Goal: Information Seeking & Learning: Find specific fact

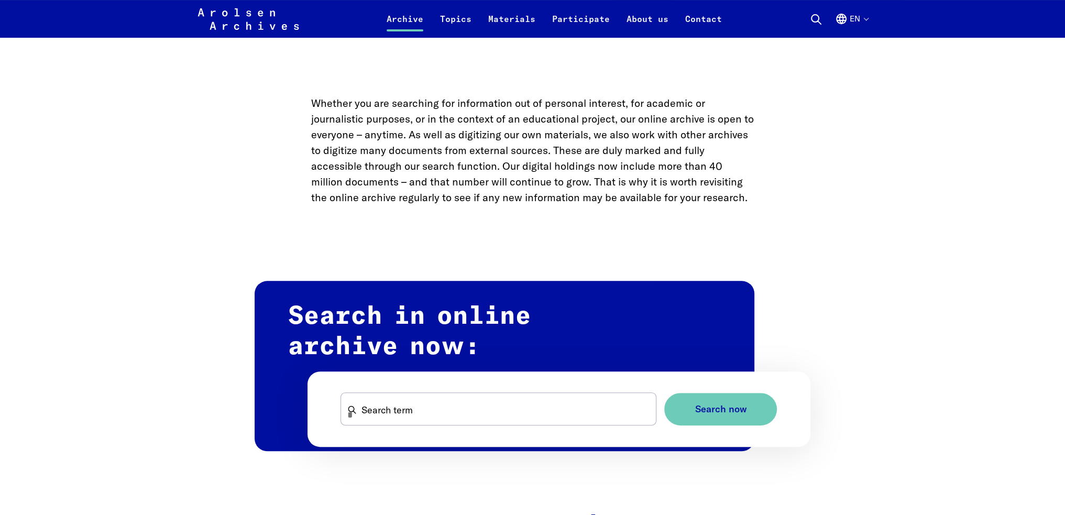
scroll to position [576, 0]
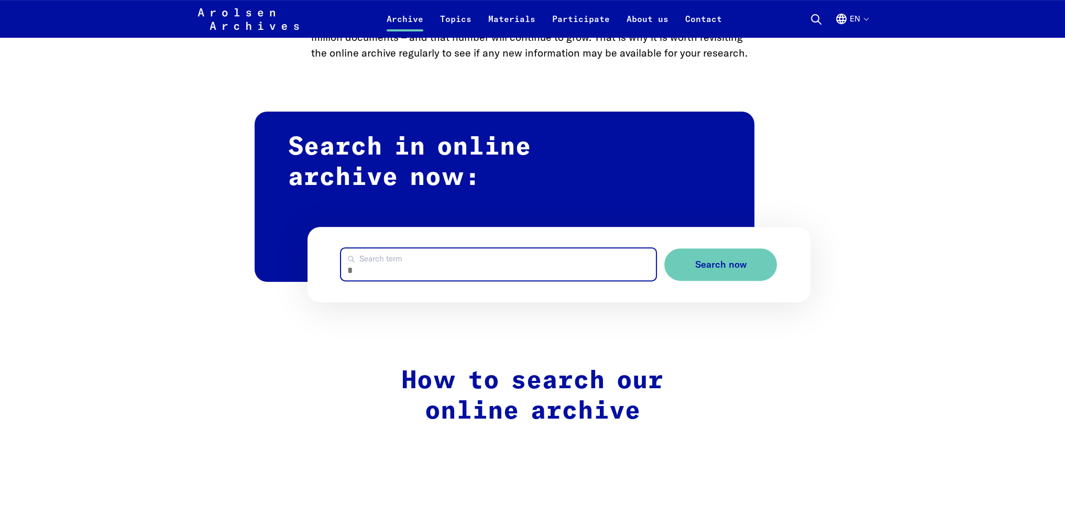
click at [478, 271] on input "Search term" at bounding box center [498, 264] width 315 height 32
type input "********"
click at [664, 248] on button "Search now" at bounding box center [720, 264] width 113 height 33
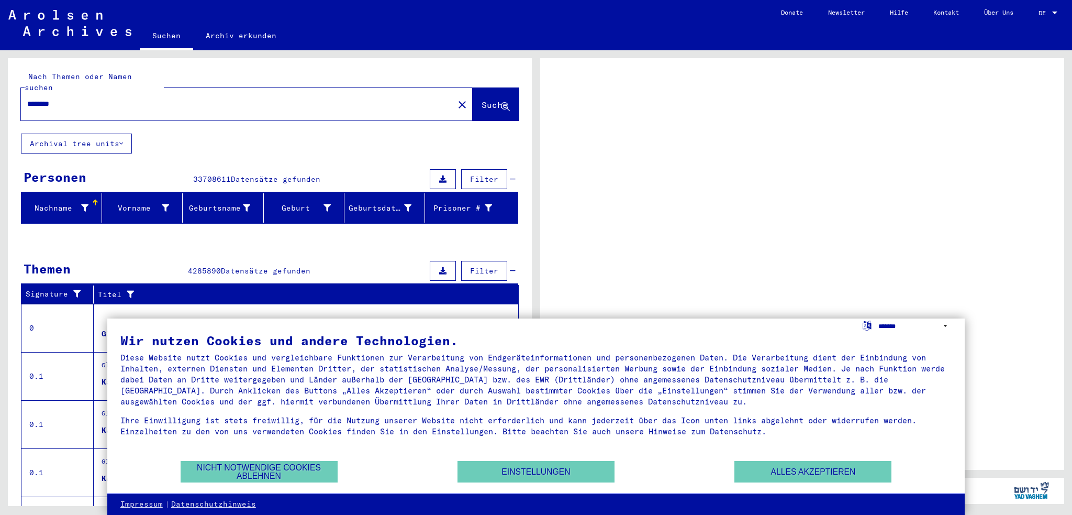
click at [945, 327] on select "**********" at bounding box center [915, 325] width 73 height 15
select select "*****"
click at [879, 318] on select "**********" at bounding box center [915, 325] width 73 height 15
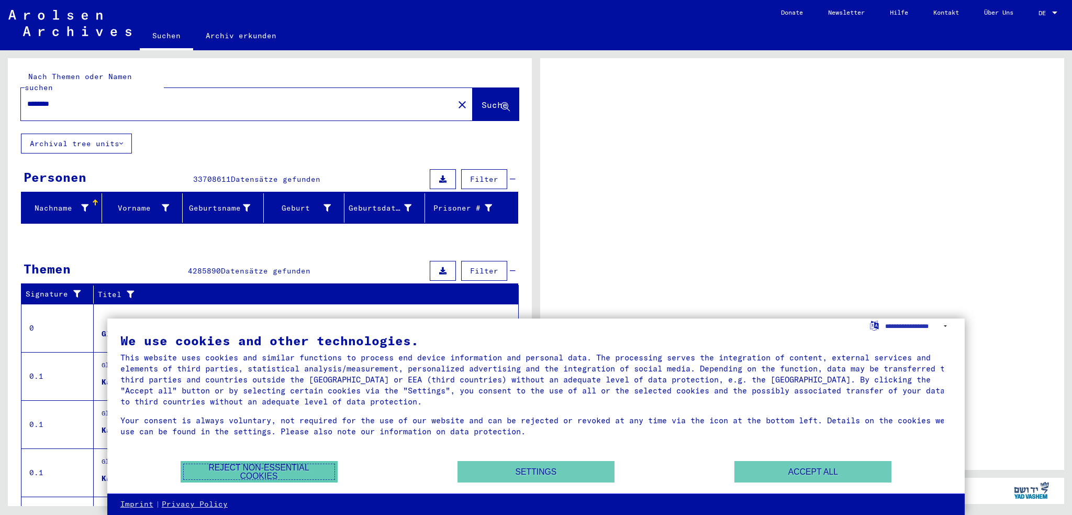
drag, startPoint x: 297, startPoint y: 469, endPoint x: 303, endPoint y: 467, distance: 5.9
click at [298, 469] on button "Reject non-essential cookies" at bounding box center [259, 471] width 157 height 21
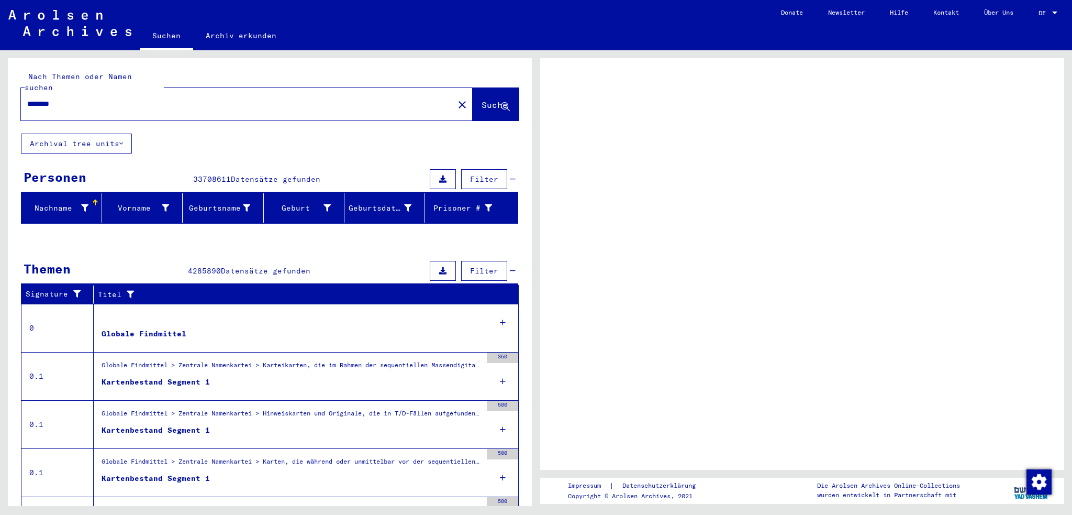
click at [1048, 13] on span "DE" at bounding box center [1045, 12] width 12 height 7
click at [1054, 9] on div at bounding box center [1055, 12] width 9 height 7
click at [1045, 5] on div "DE DE" at bounding box center [1049, 11] width 21 height 18
click at [1049, 6] on div "DE DE" at bounding box center [1049, 11] width 21 height 18
drag, startPoint x: 1046, startPoint y: 10, endPoint x: 1058, endPoint y: 8, distance: 11.7
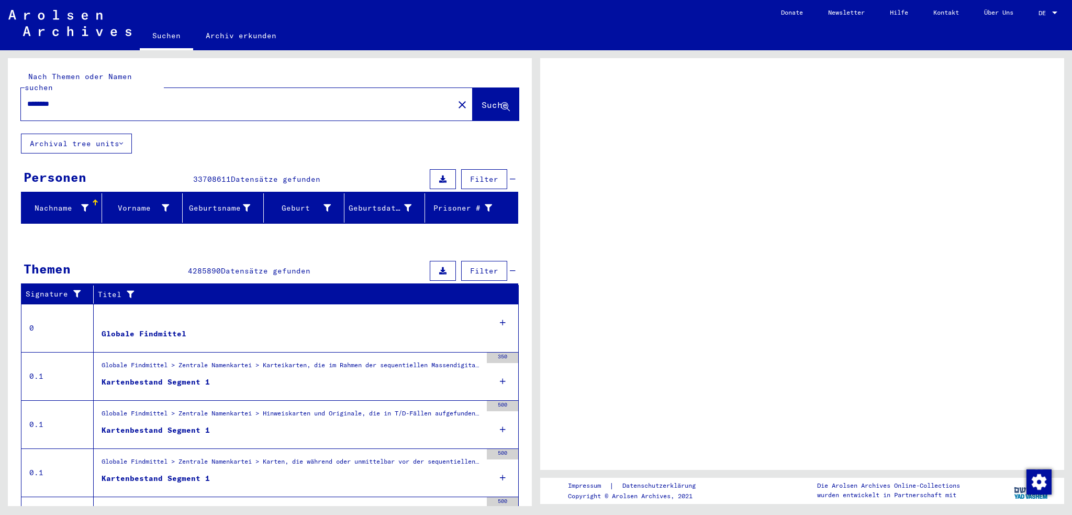
click at [1058, 8] on div "DE DE" at bounding box center [1049, 11] width 21 height 18
click at [1056, 9] on div at bounding box center [1055, 12] width 9 height 7
click at [1053, 13] on div at bounding box center [1055, 13] width 5 height 3
click at [1055, 8] on div "DE DE" at bounding box center [1049, 11] width 21 height 18
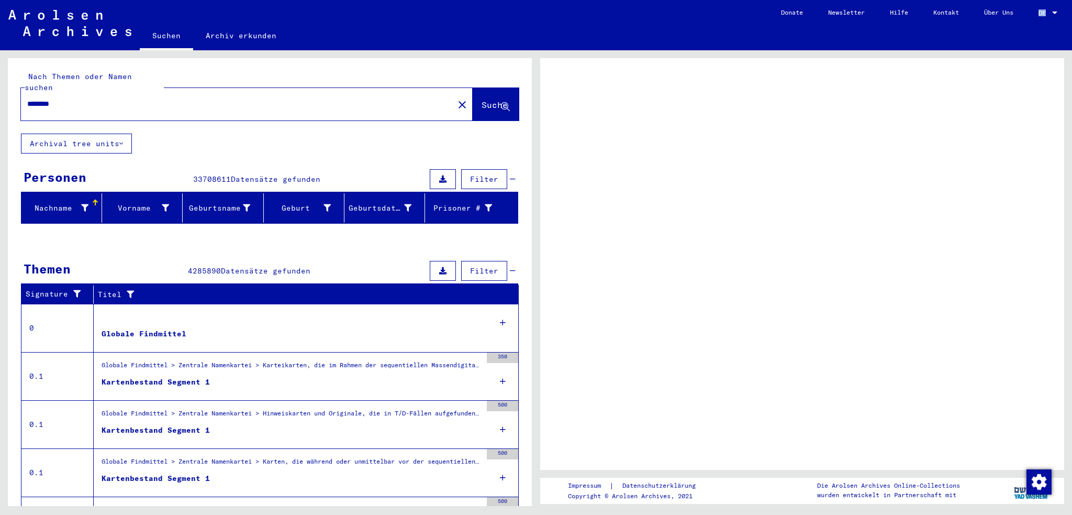
click at [1055, 8] on div "DE DE" at bounding box center [1049, 11] width 21 height 18
click at [1039, 9] on span "DE" at bounding box center [1045, 12] width 12 height 7
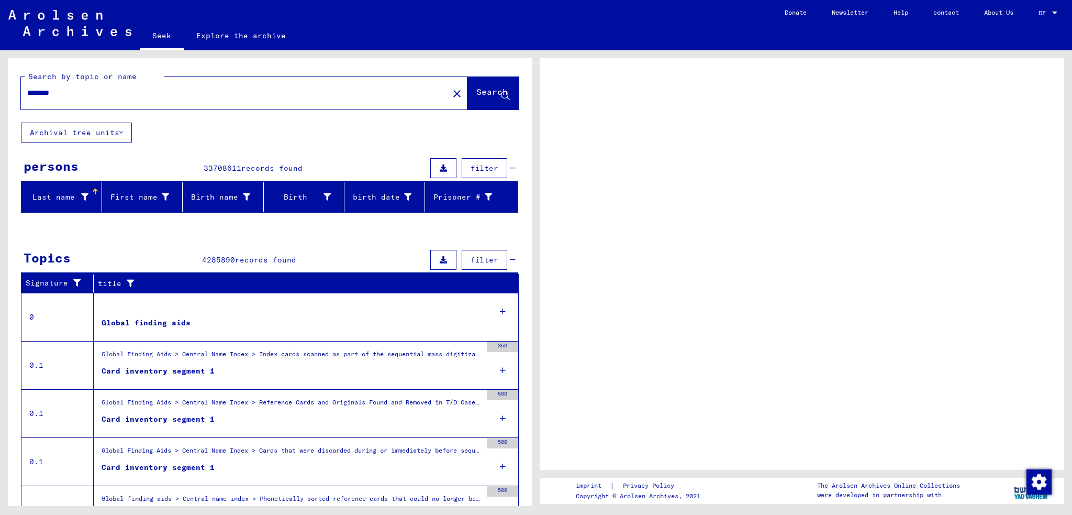
click at [1049, 9] on span "DE" at bounding box center [1045, 12] width 12 height 7
click at [438, 172] on button at bounding box center [443, 168] width 26 height 20
click at [52, 161] on font "persons" at bounding box center [51, 166] width 55 height 16
click at [476, 165] on font "filter" at bounding box center [485, 167] width 28 height 9
click at [440, 166] on icon at bounding box center [443, 167] width 7 height 7
